Goal: Transaction & Acquisition: Purchase product/service

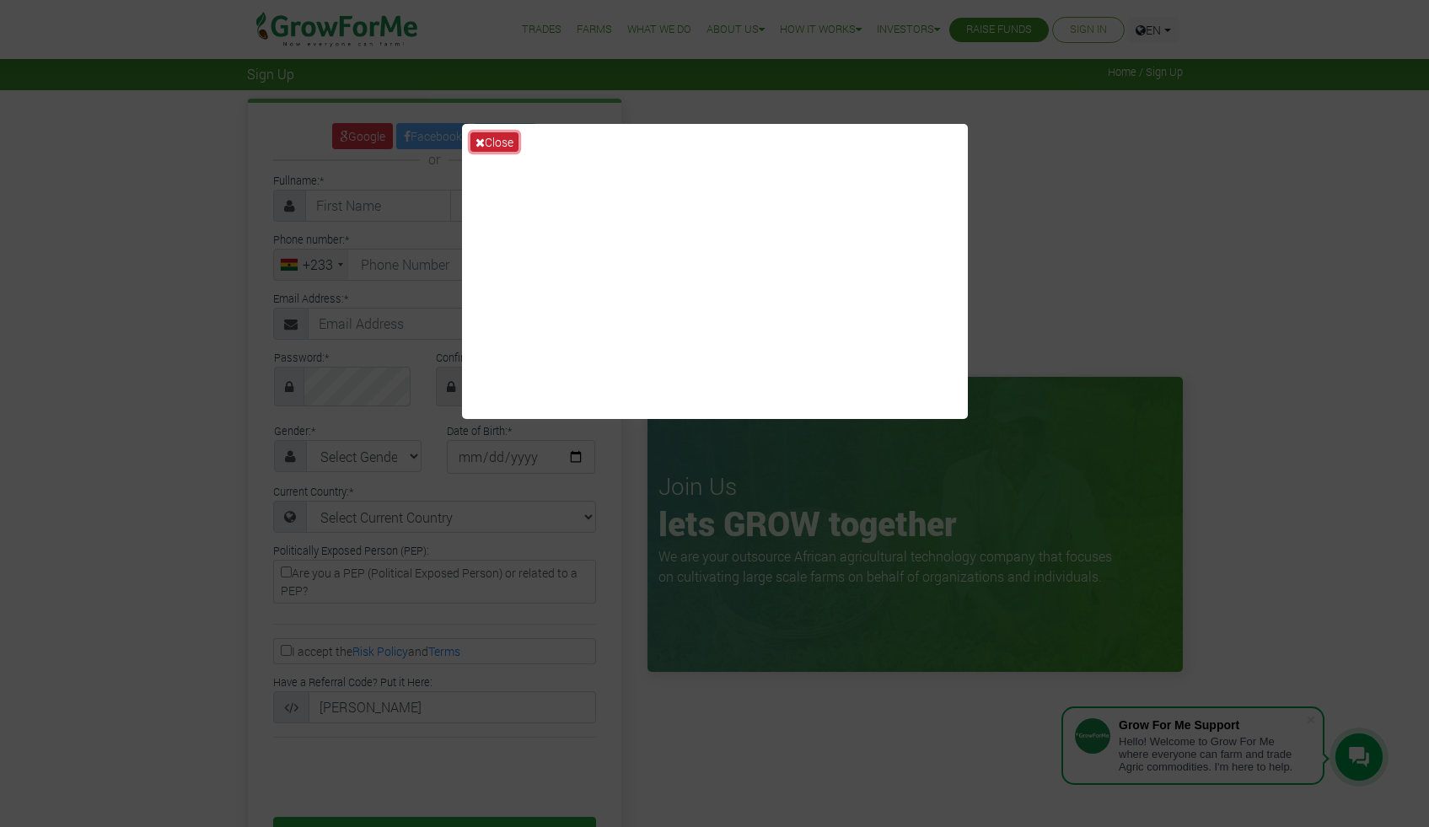
click at [485, 142] on icon at bounding box center [480, 143] width 9 height 12
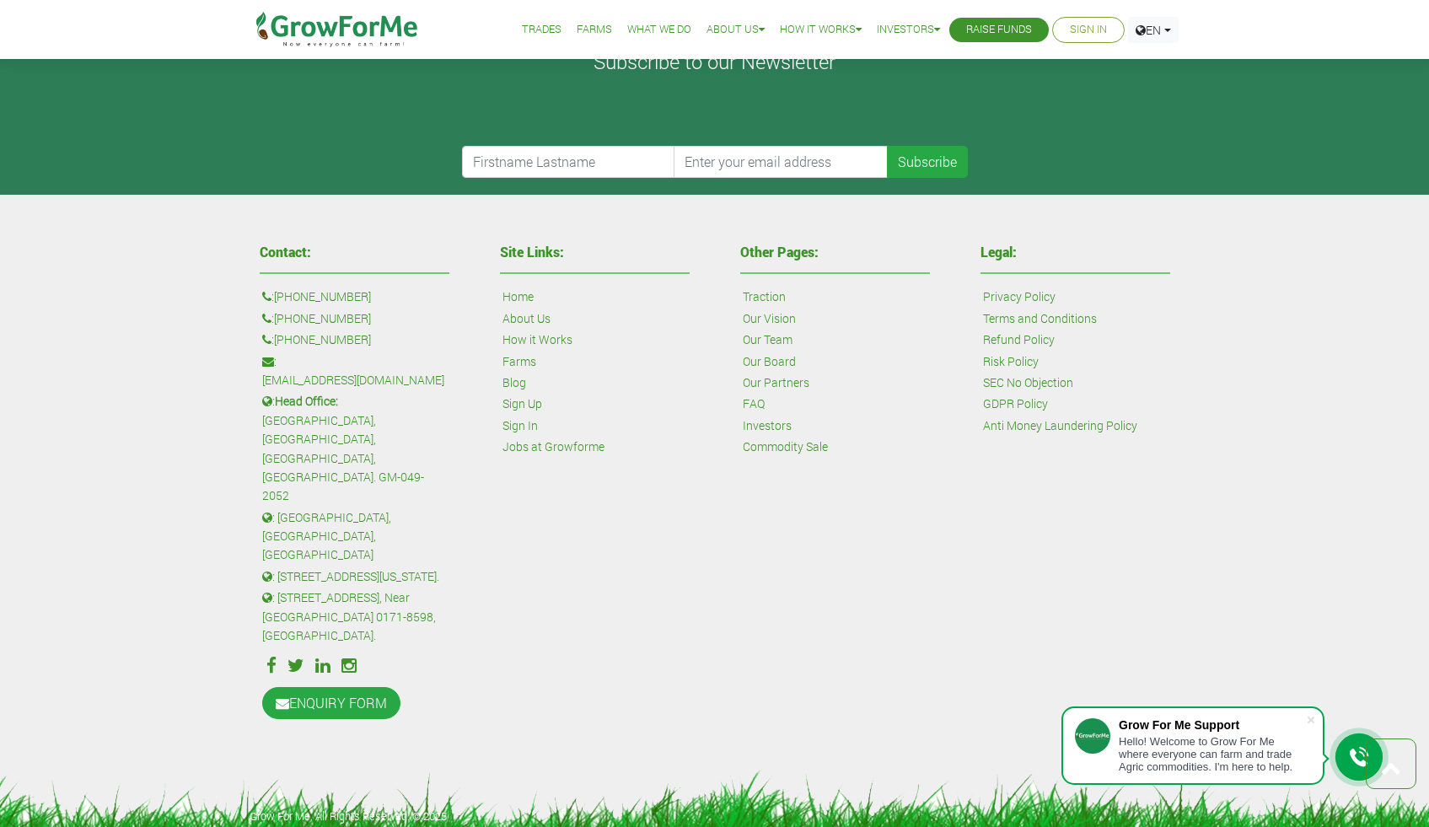
scroll to position [1235, 0]
click at [521, 349] on link "How it Works" at bounding box center [538, 340] width 70 height 19
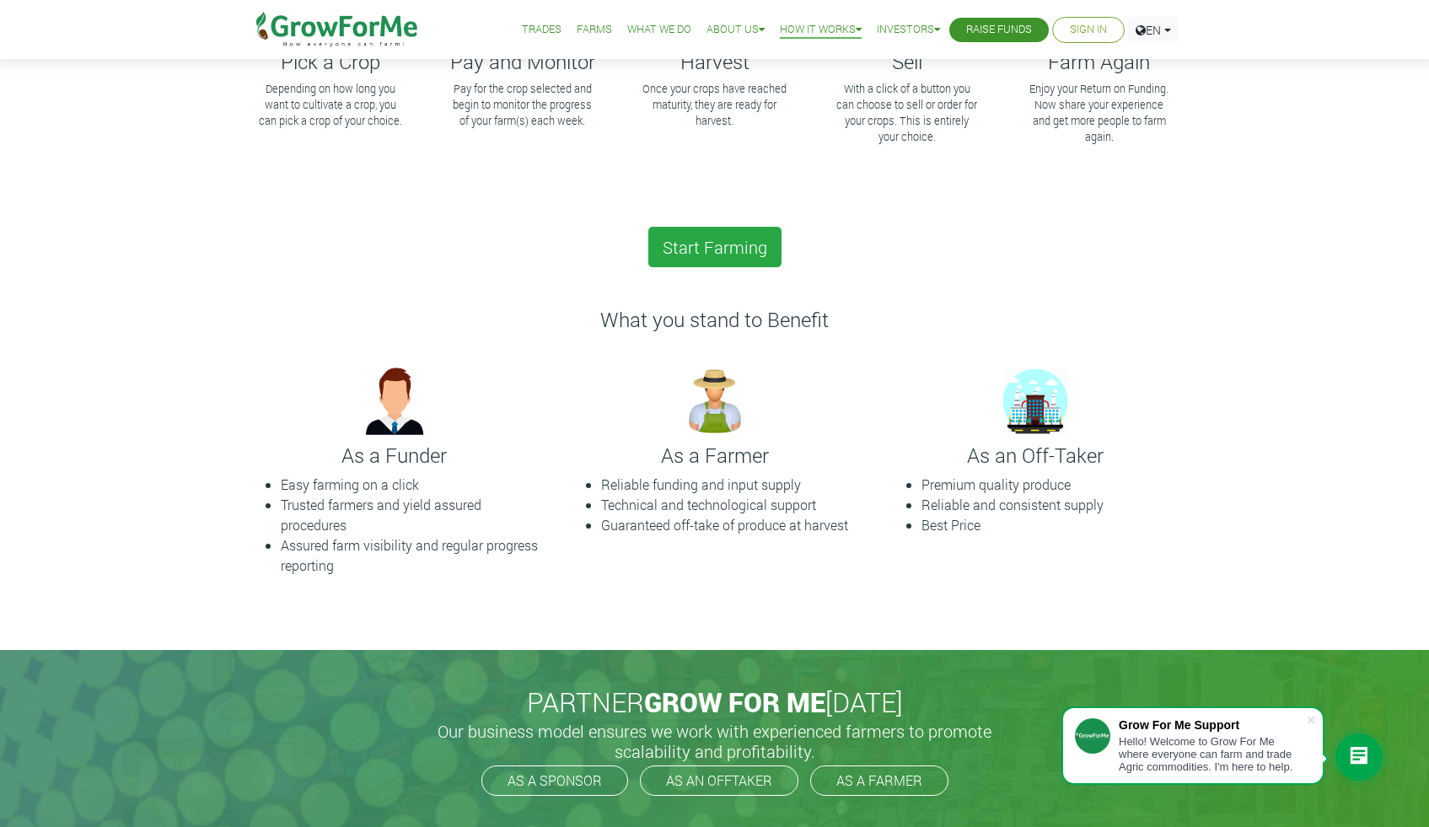
scroll to position [360, 0]
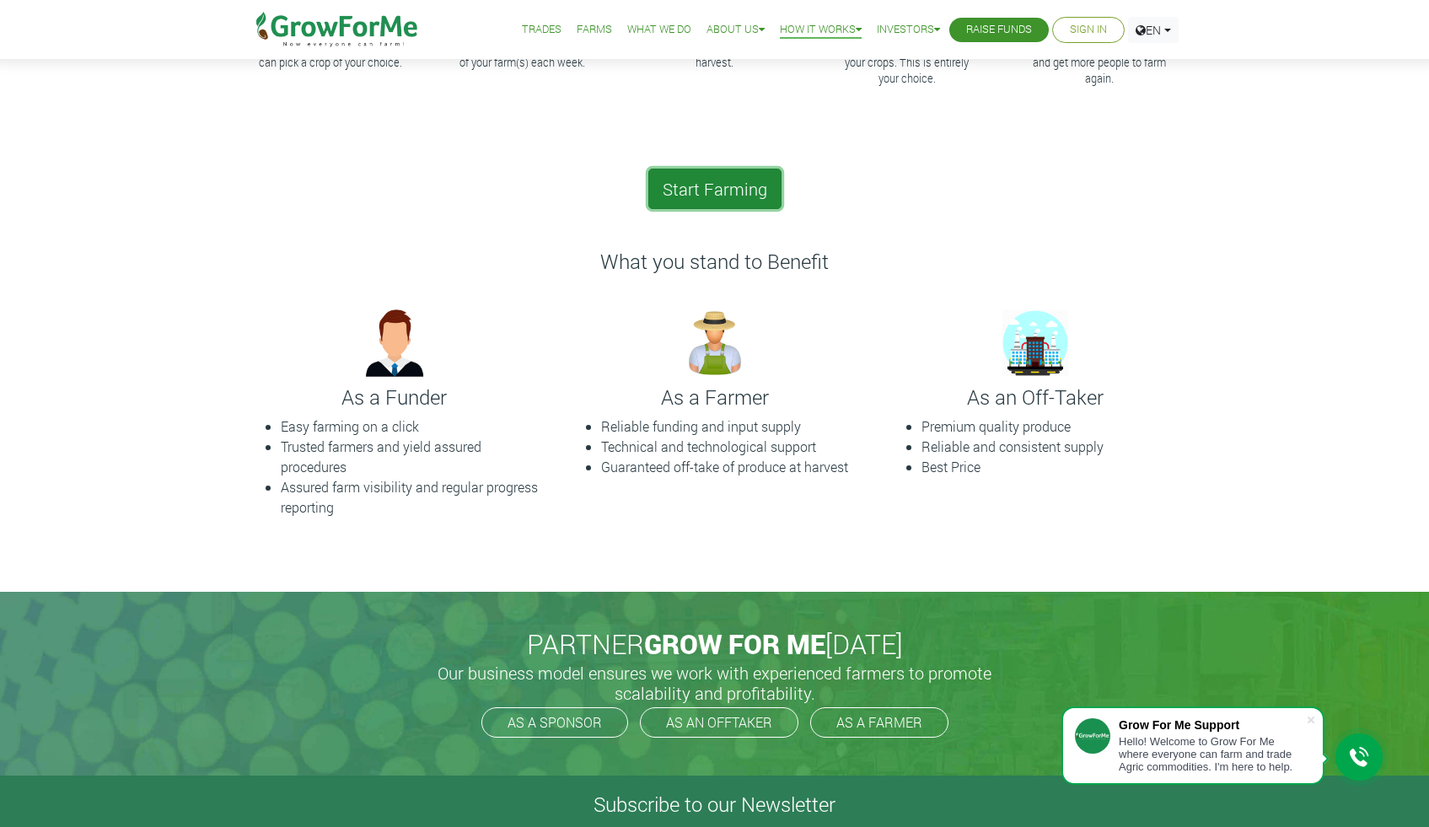
click at [686, 209] on link "Start Farming" at bounding box center [714, 189] width 133 height 40
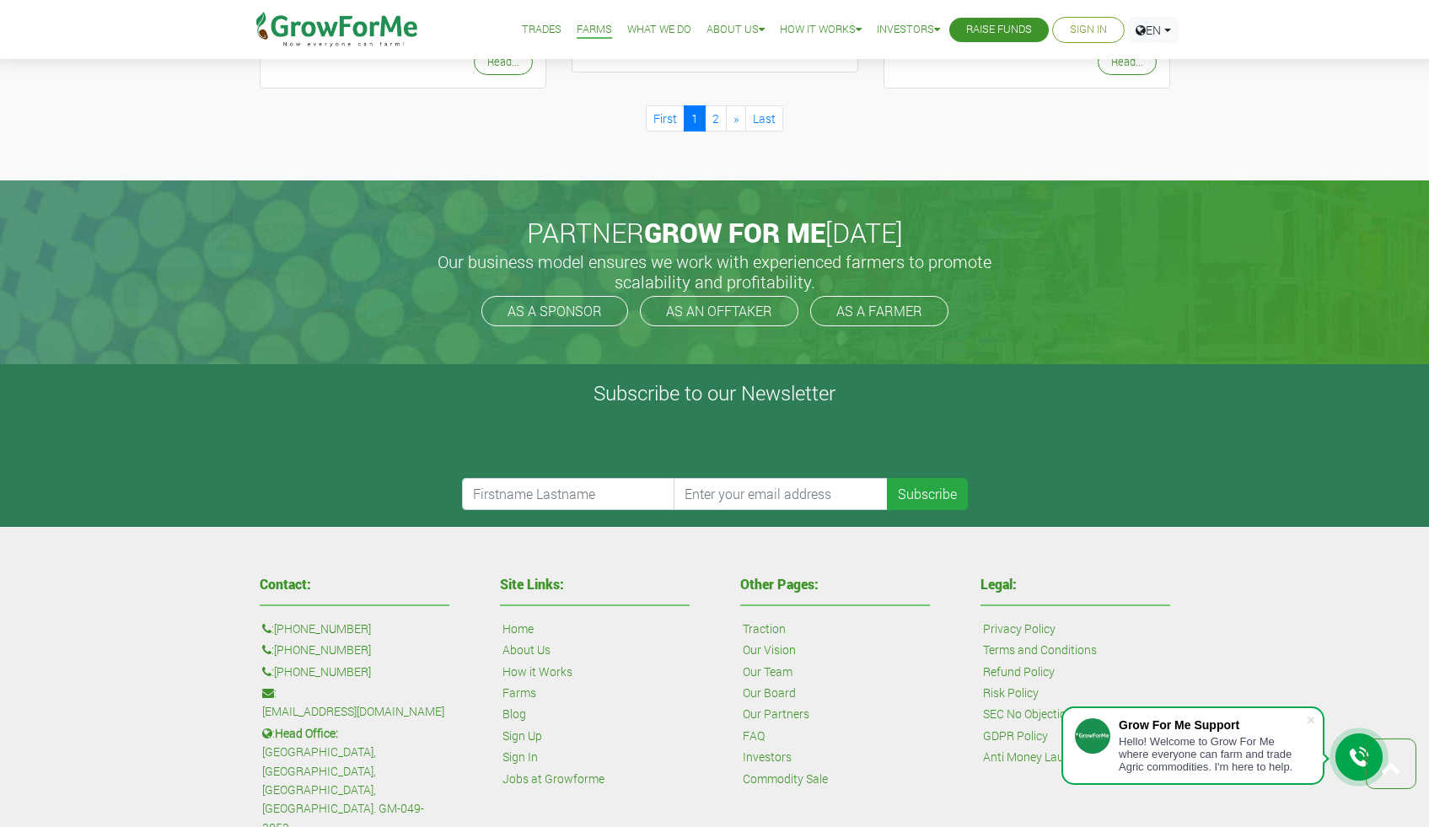
scroll to position [2090, 0]
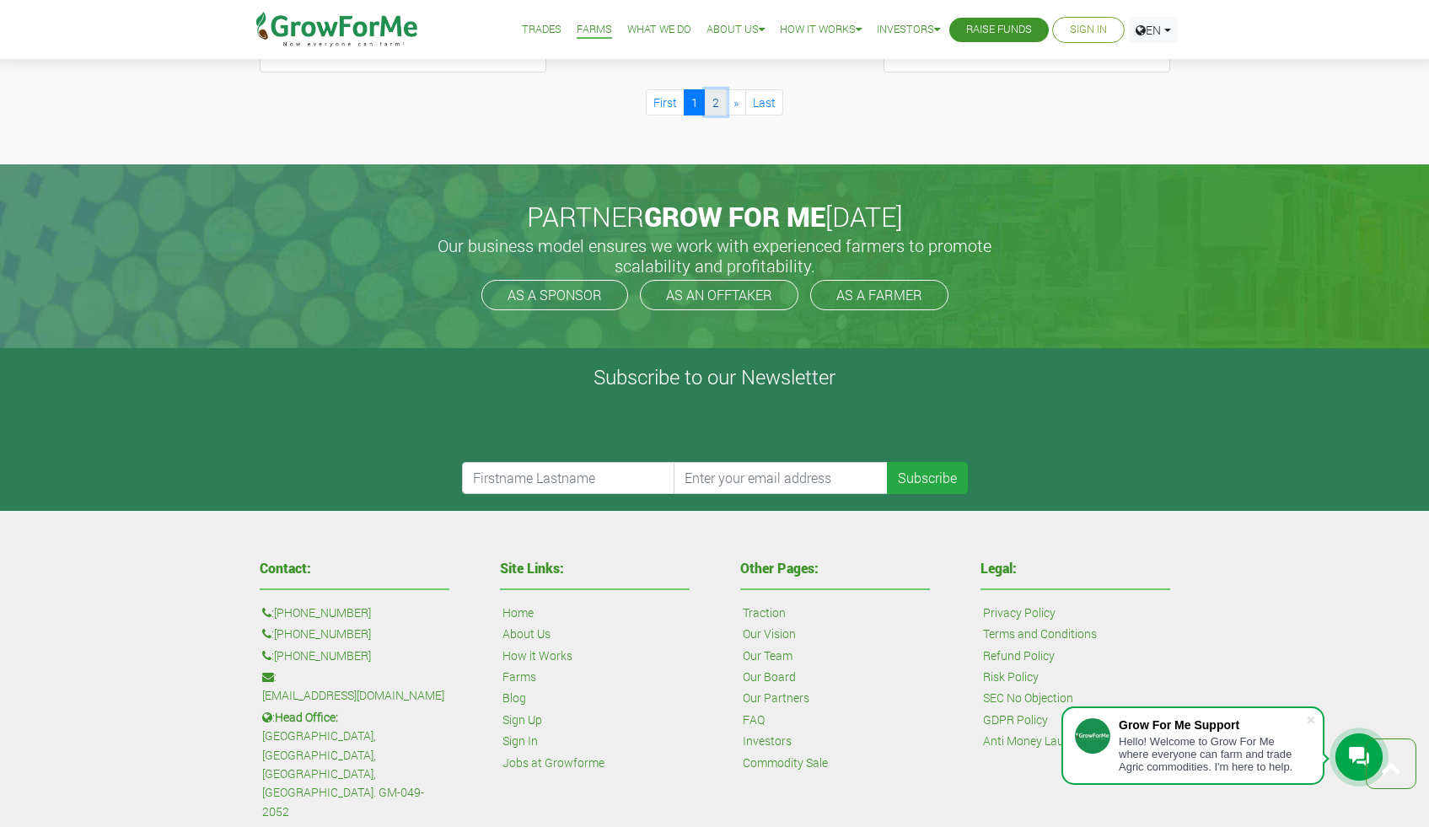
click at [717, 116] on link "2" at bounding box center [716, 102] width 22 height 26
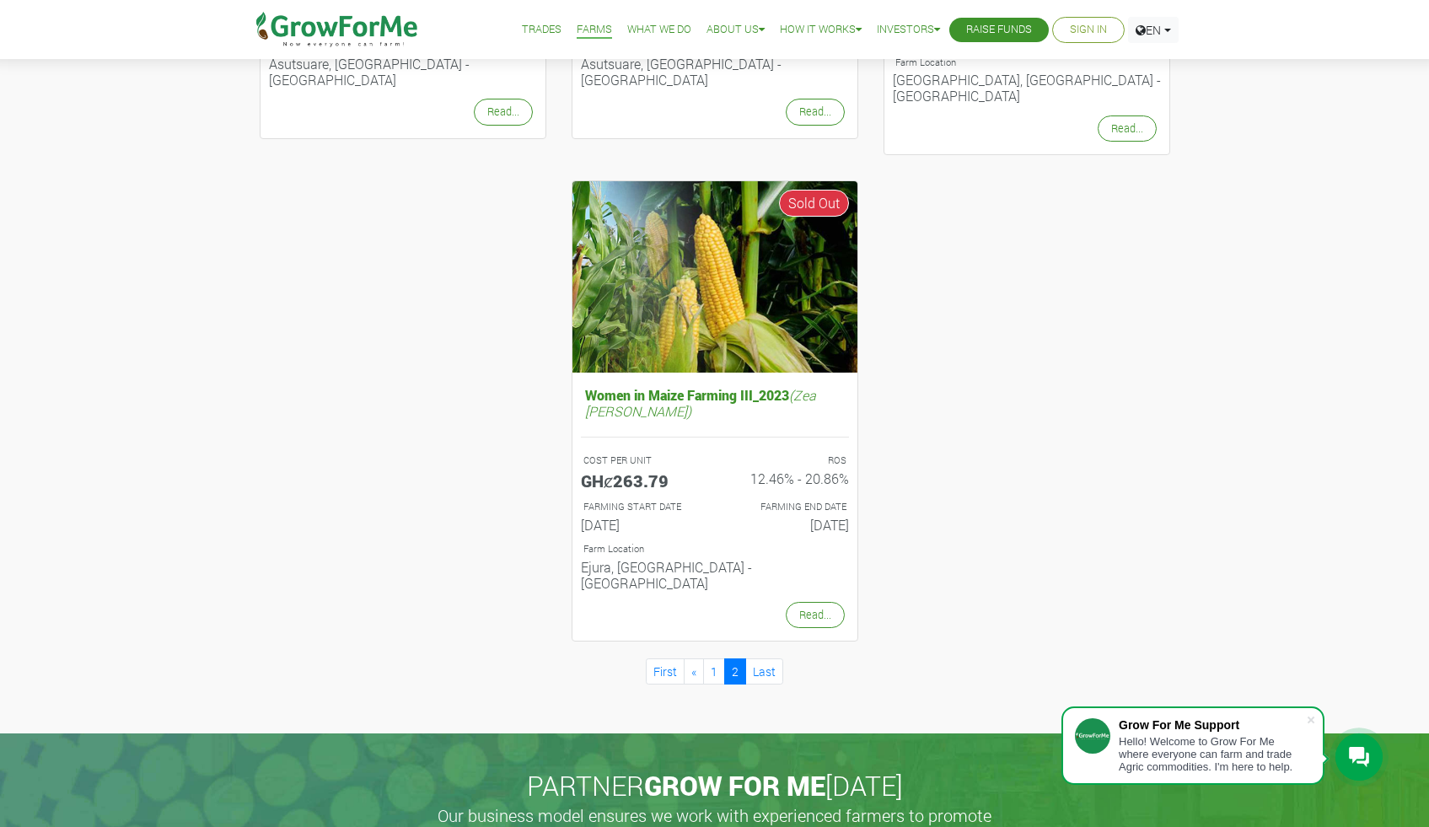
scroll to position [801, 0]
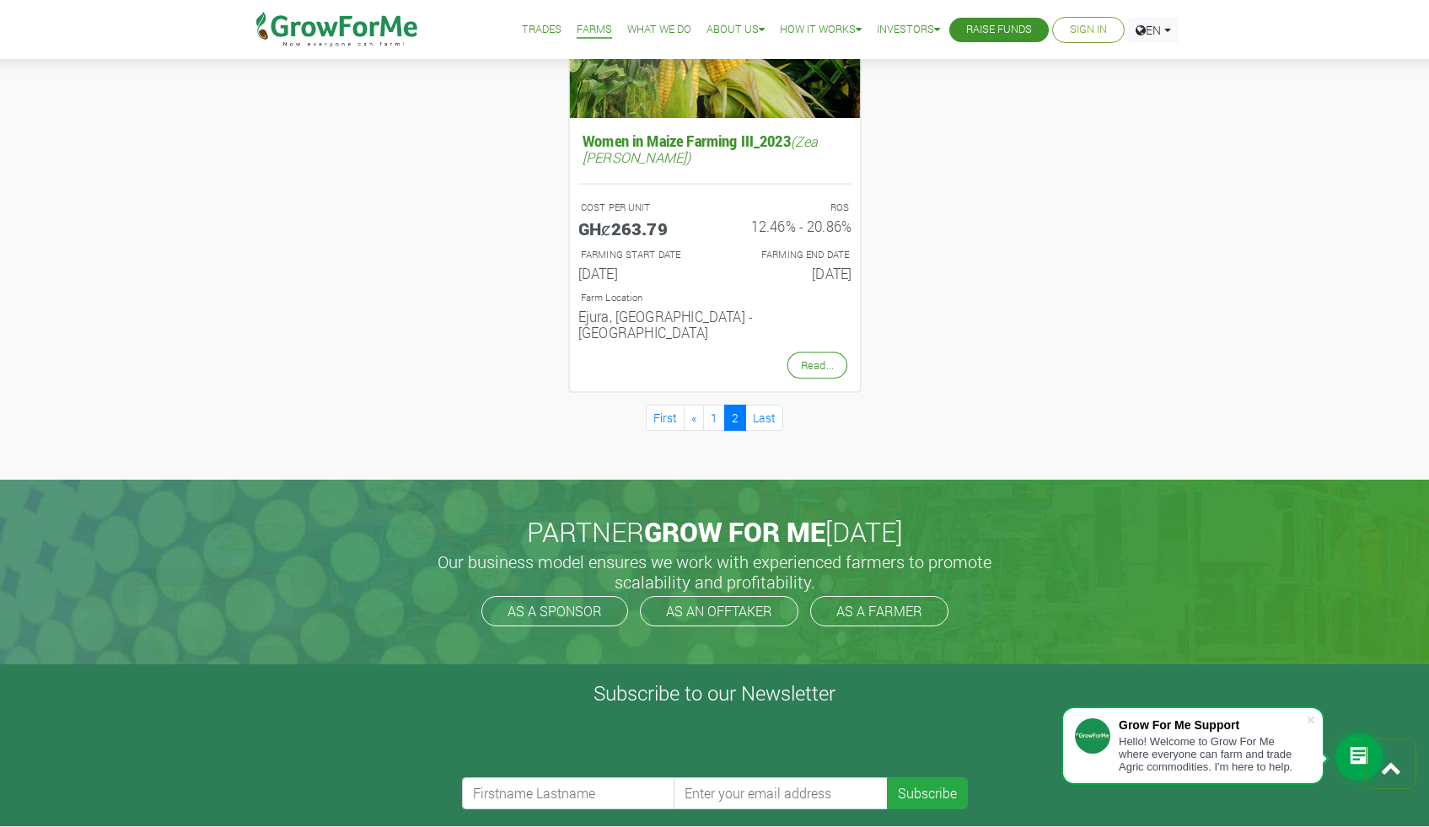
click at [681, 117] on img at bounding box center [714, 19] width 291 height 195
click at [687, 169] on h5 "Women in Maize Farming III_2023 (Zea mays)" at bounding box center [714, 148] width 273 height 41
click at [821, 379] on link "Read..." at bounding box center [817, 365] width 60 height 27
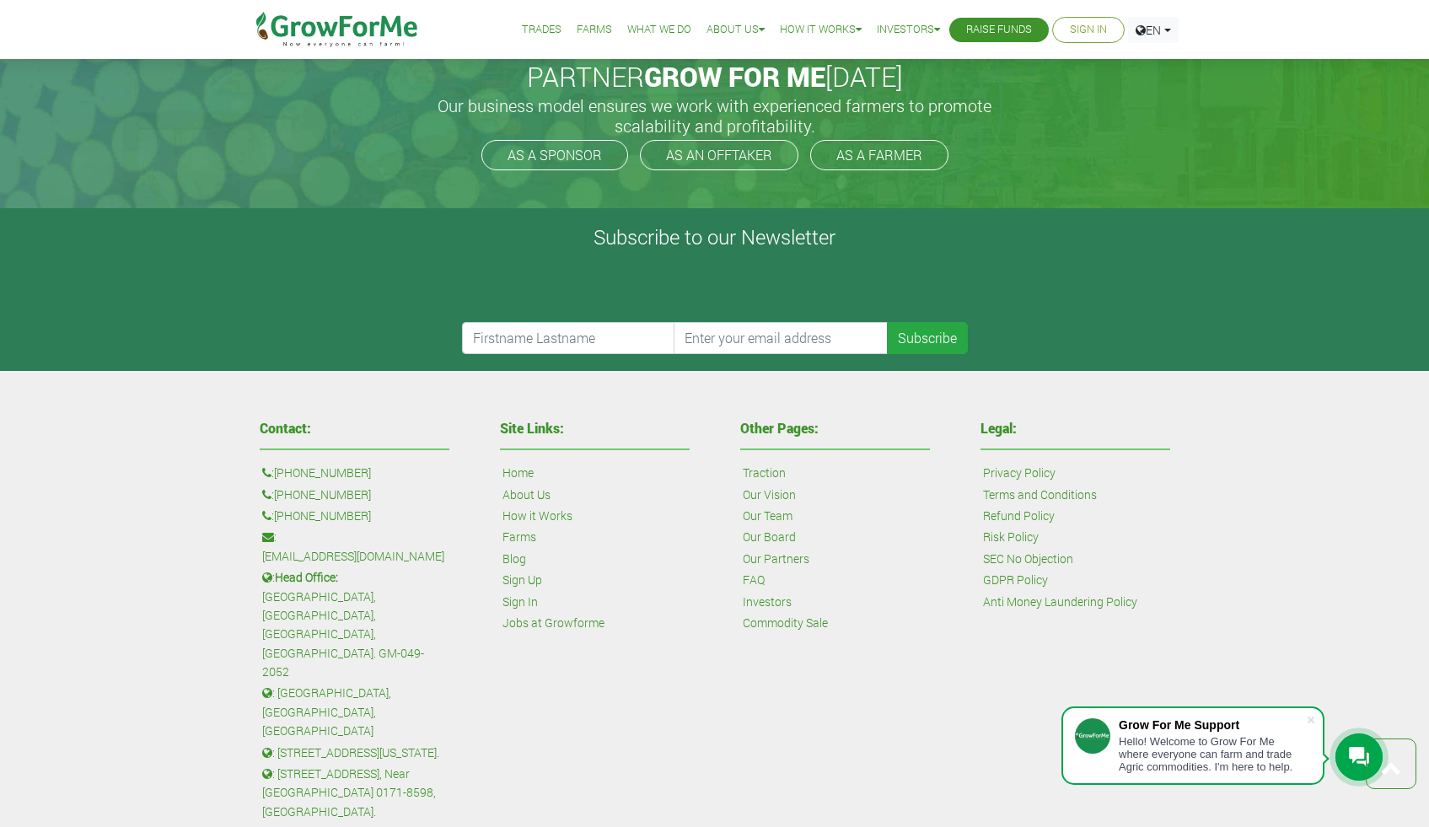
scroll to position [1334, 0]
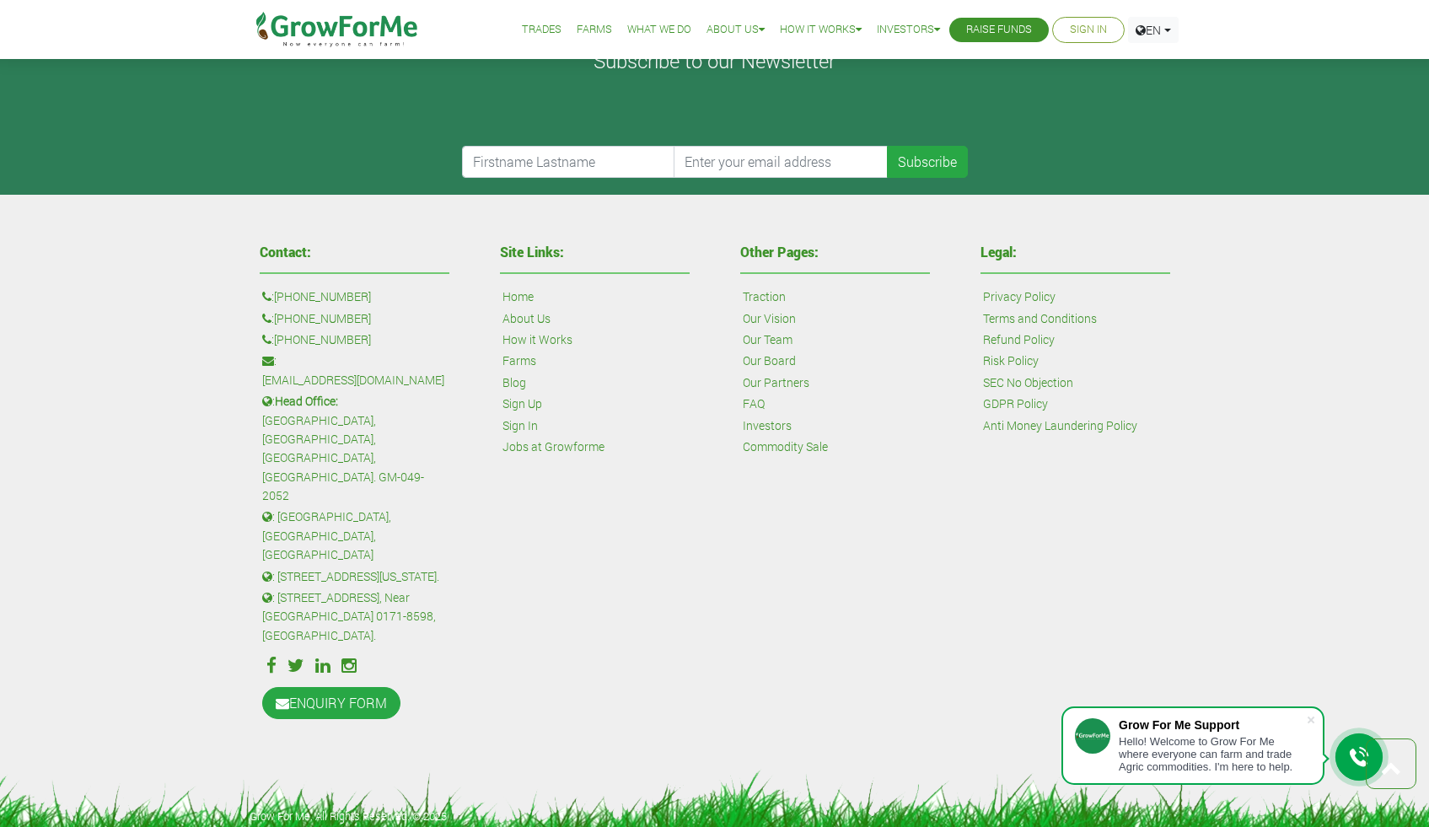
click at [351, 658] on icon at bounding box center [349, 666] width 15 height 18
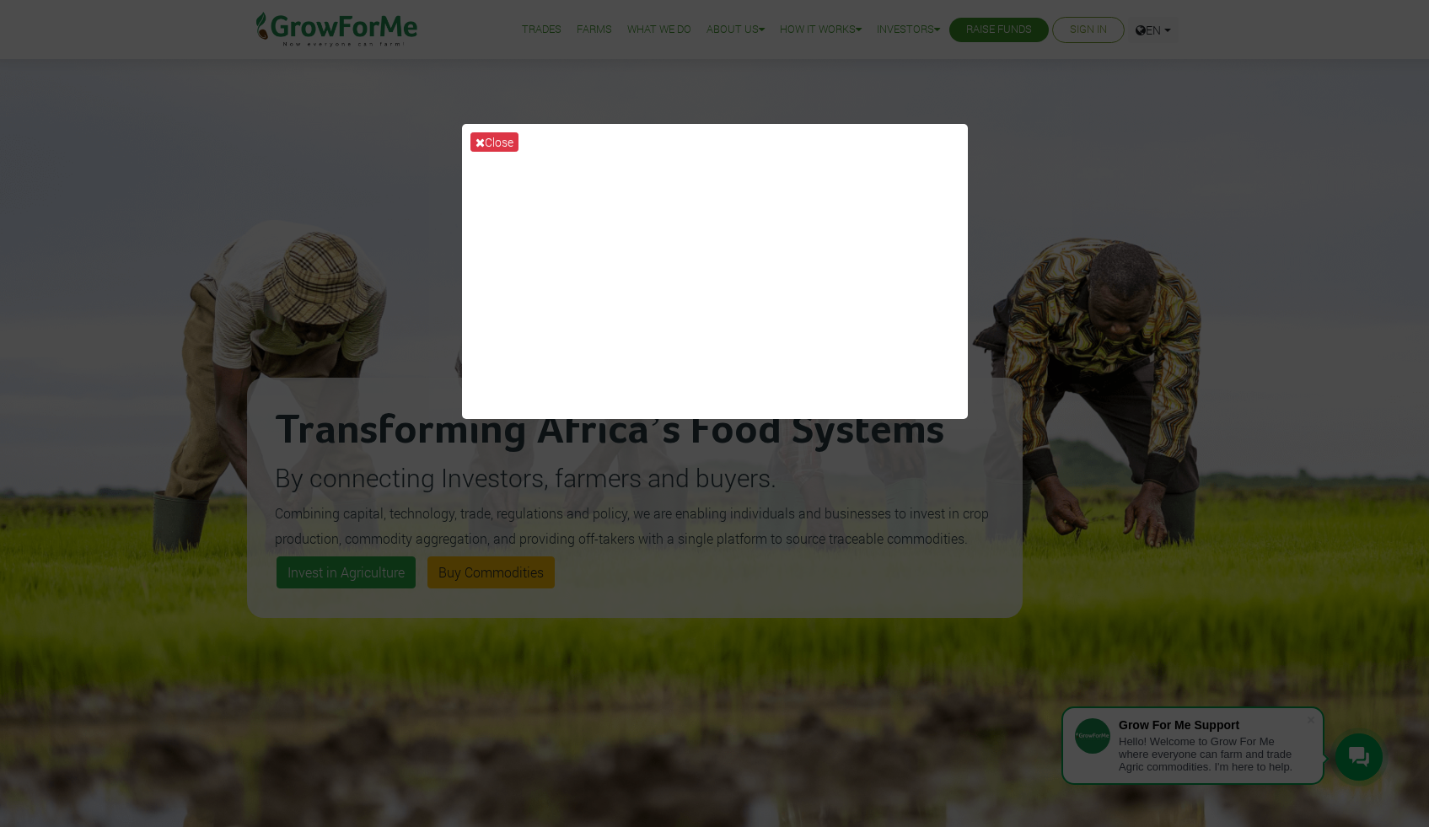
click at [1008, 147] on div "Close" at bounding box center [714, 413] width 1429 height 827
click at [497, 139] on button "Close" at bounding box center [495, 141] width 48 height 19
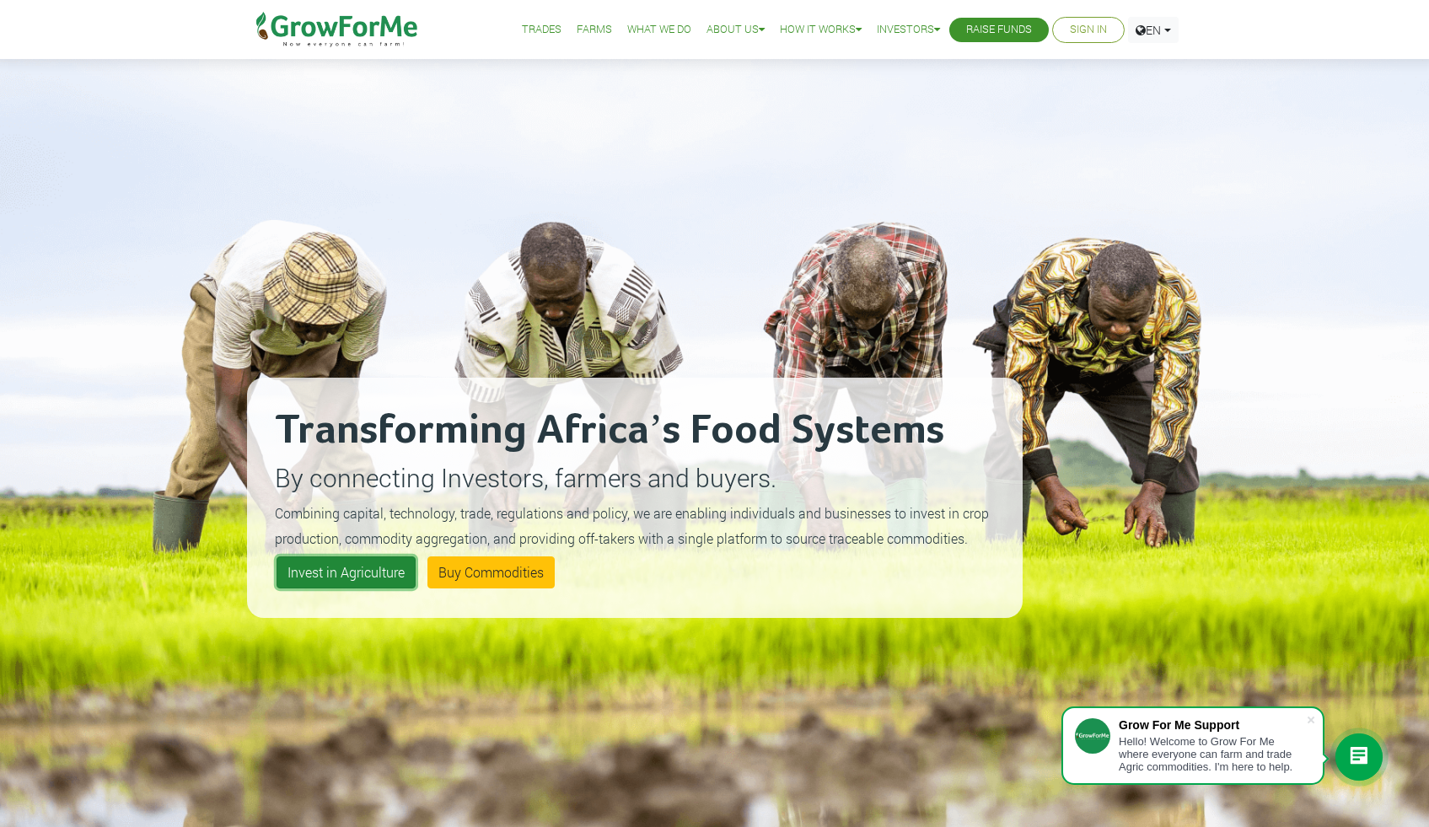
click at [369, 579] on link "Invest in Agriculture" at bounding box center [346, 573] width 139 height 32
